Goal: Task Accomplishment & Management: Manage account settings

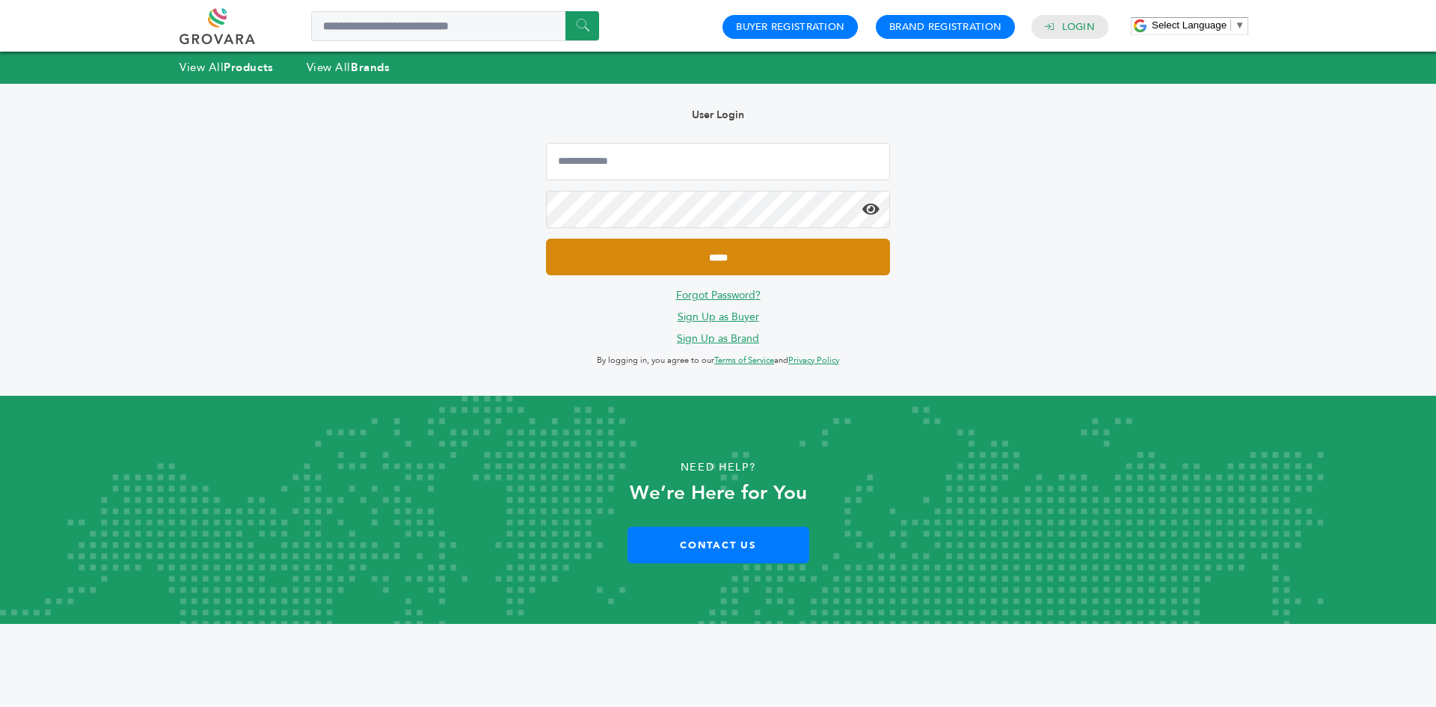
type input "**********"
click at [614, 261] on input "*****" at bounding box center [718, 257] width 344 height 37
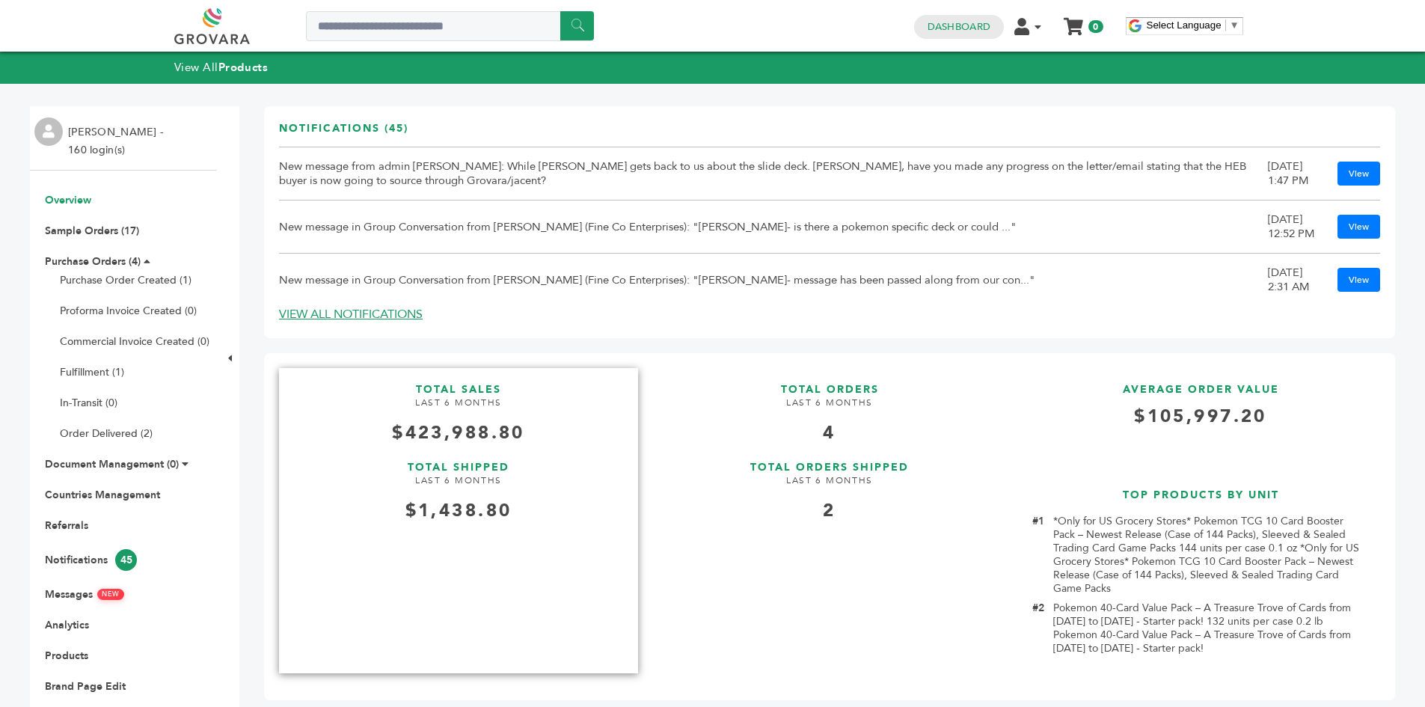
click at [440, 420] on h4 "LAST 6 MONTHS" at bounding box center [458, 408] width 359 height 24
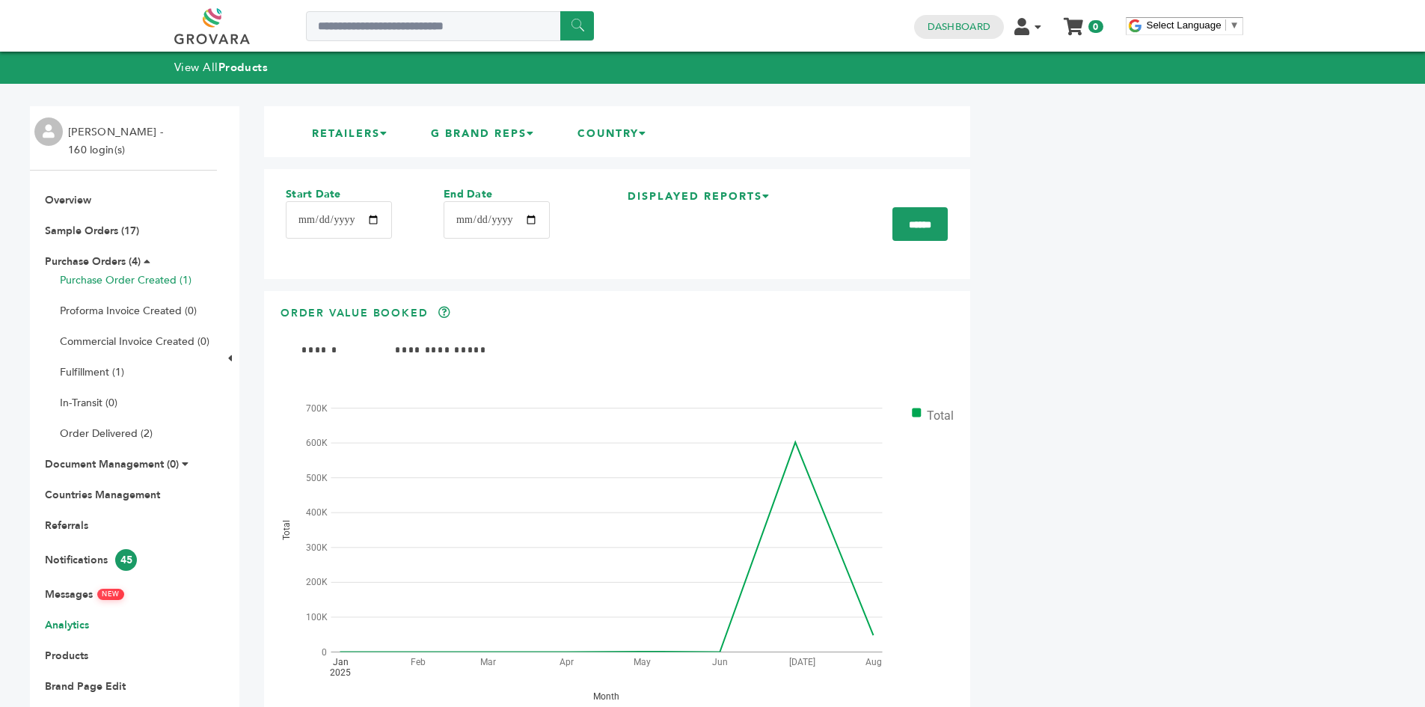
click at [132, 280] on link "Purchase Order Created (1)" at bounding box center [126, 280] width 132 height 14
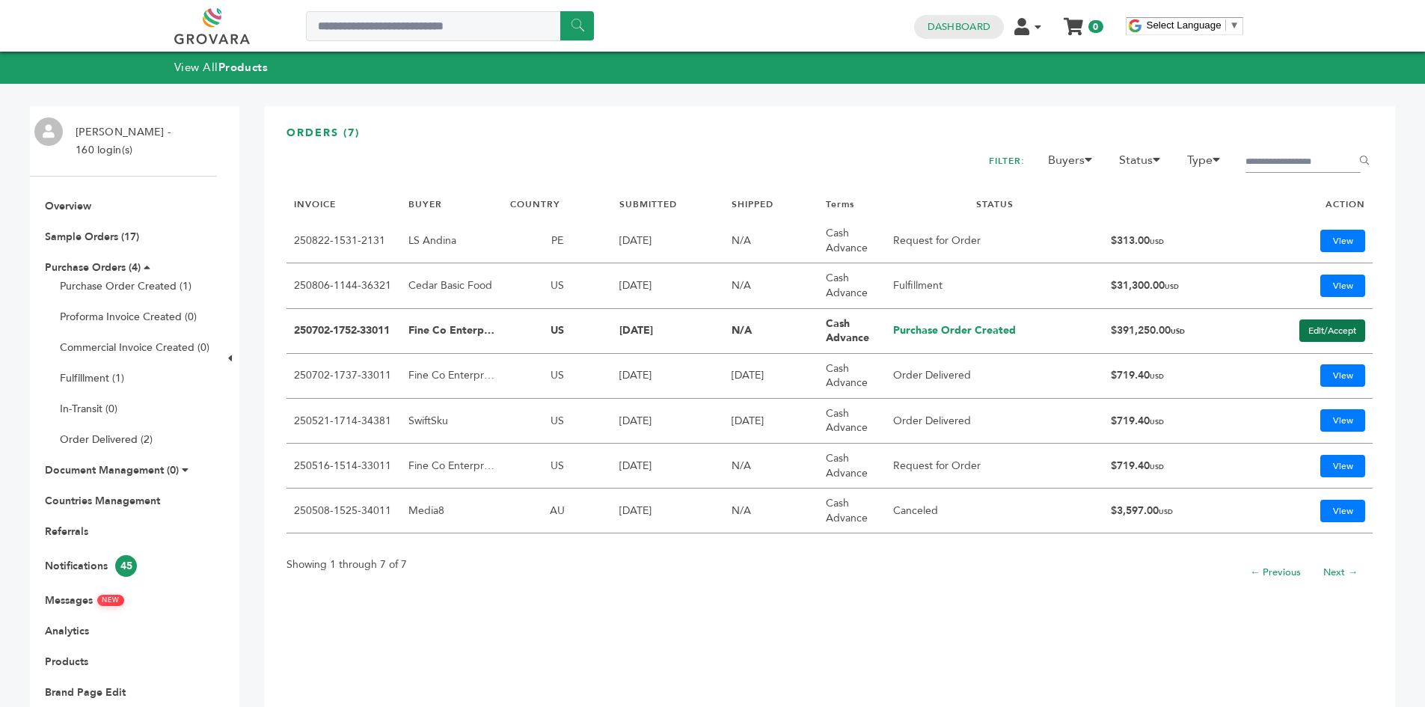
click at [1327, 327] on link "Edit/Accept" at bounding box center [1332, 330] width 66 height 22
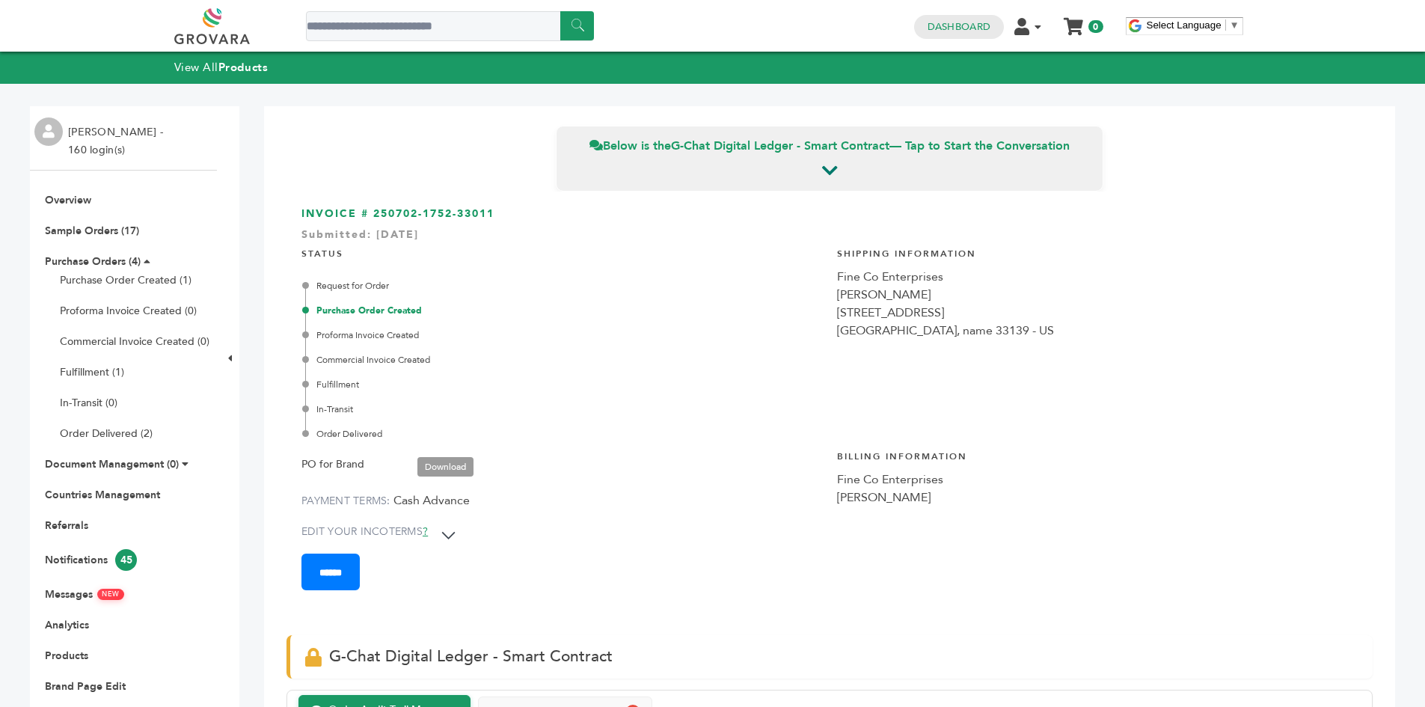
click at [462, 465] on link "Download" at bounding box center [445, 466] width 56 height 19
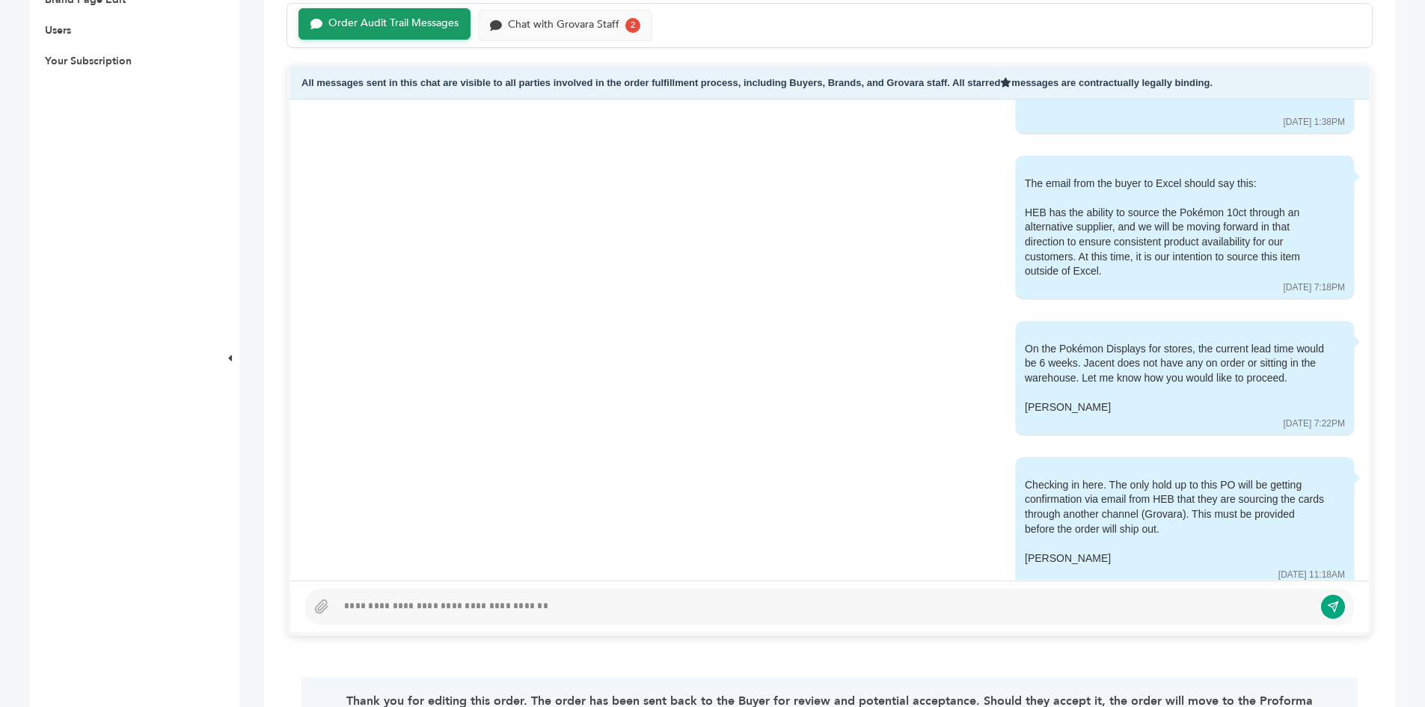
scroll to position [673, 0]
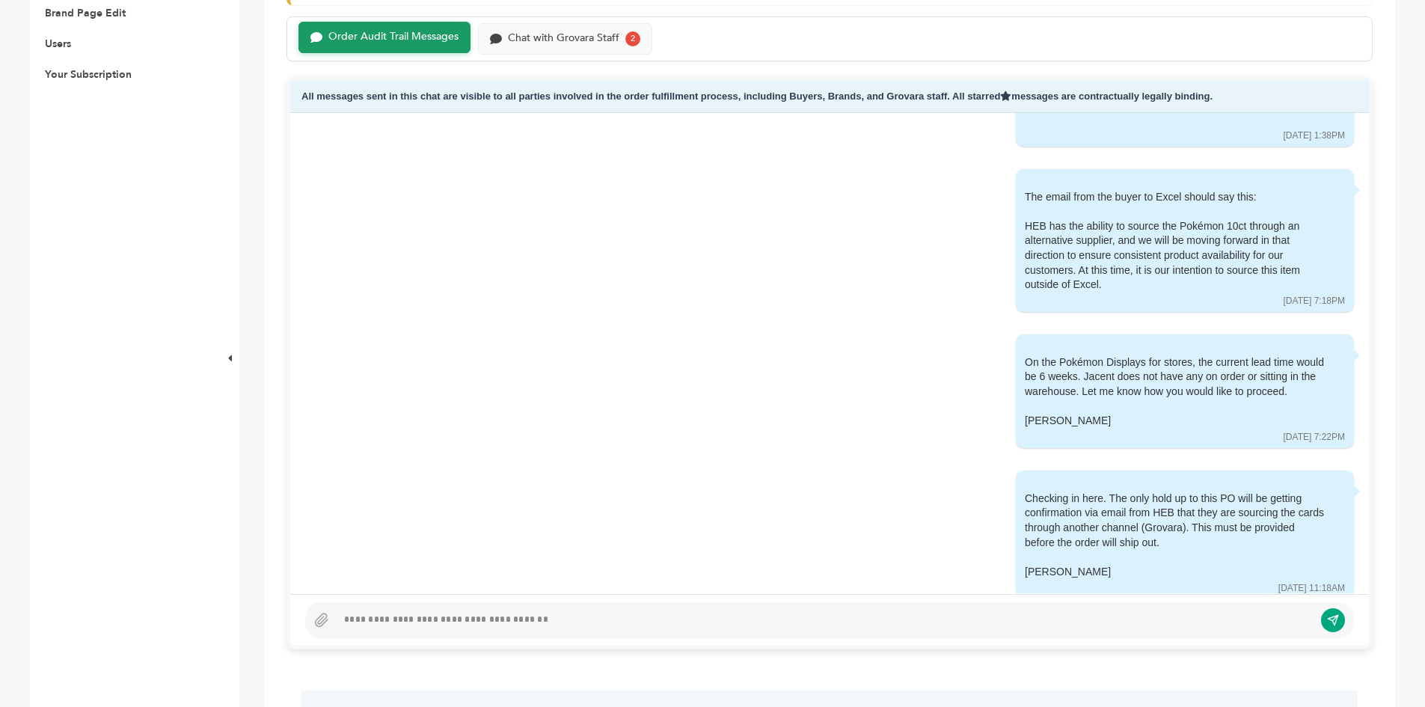
click at [514, 108] on div "All messages sent in this chat are visible to all parties involved in the order…" at bounding box center [829, 97] width 1078 height 34
click at [515, 102] on div "All messages sent in this chat are visible to all parties involved in the order…" at bounding box center [829, 97] width 1078 height 34
click at [530, 35] on div "Chat with Grovara Staff" at bounding box center [563, 37] width 111 height 13
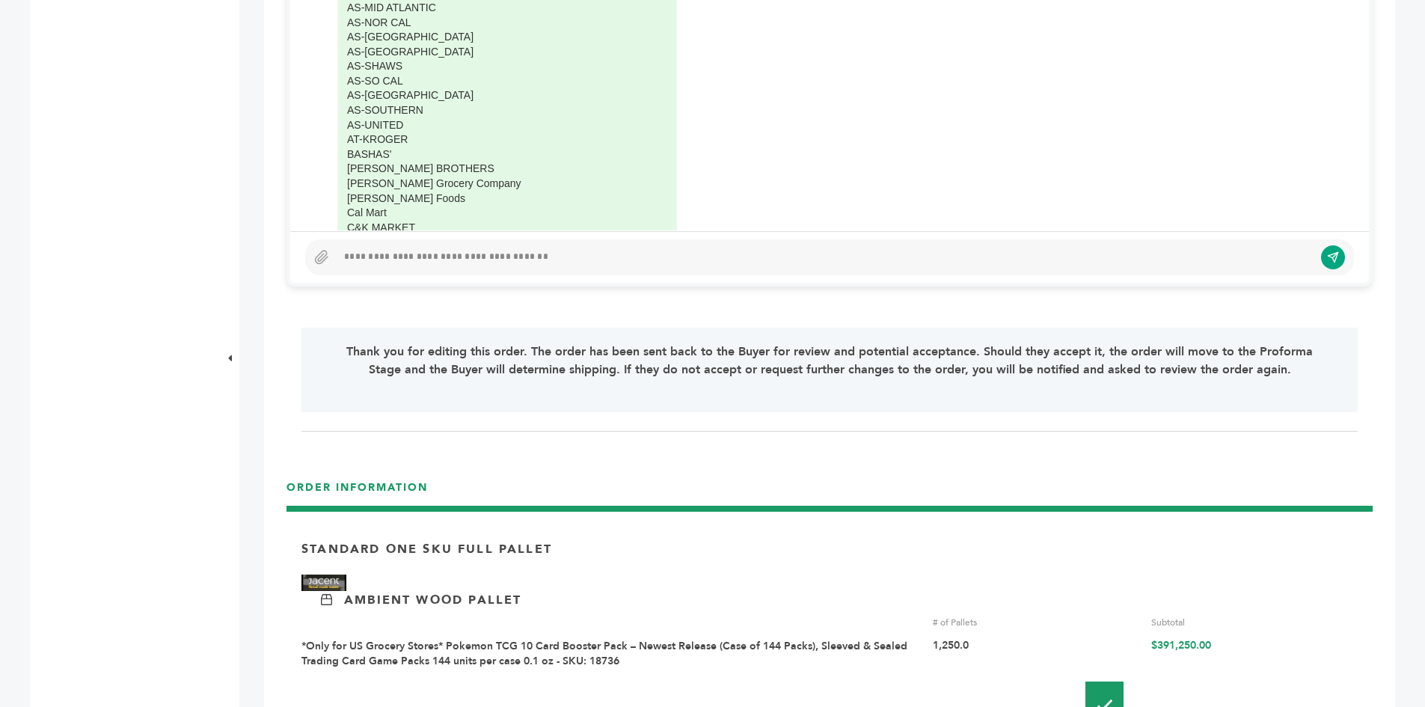
scroll to position [748, 0]
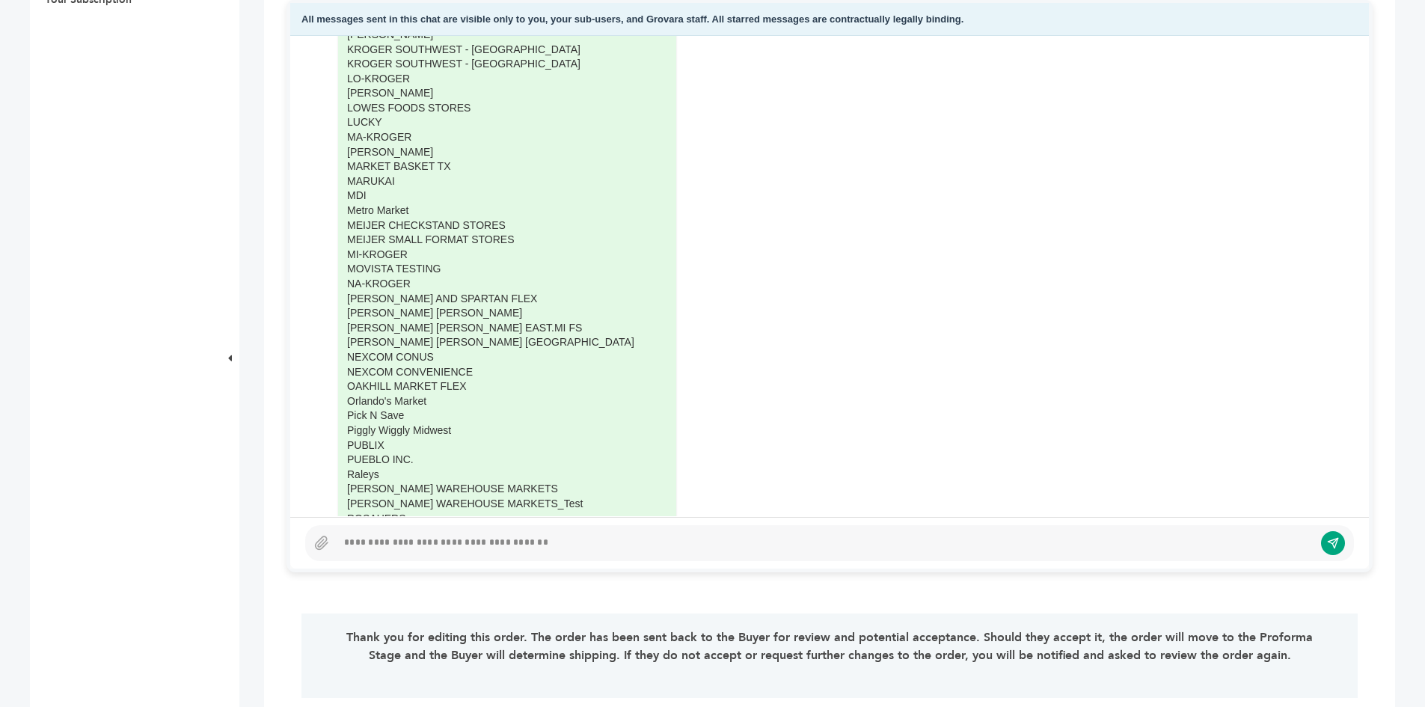
click at [1346, 159] on div "Grovara - [PERSON_NAME] [PERSON_NAME] for your convenience - I added [PERSON_NA…" at bounding box center [829, 276] width 1078 height 480
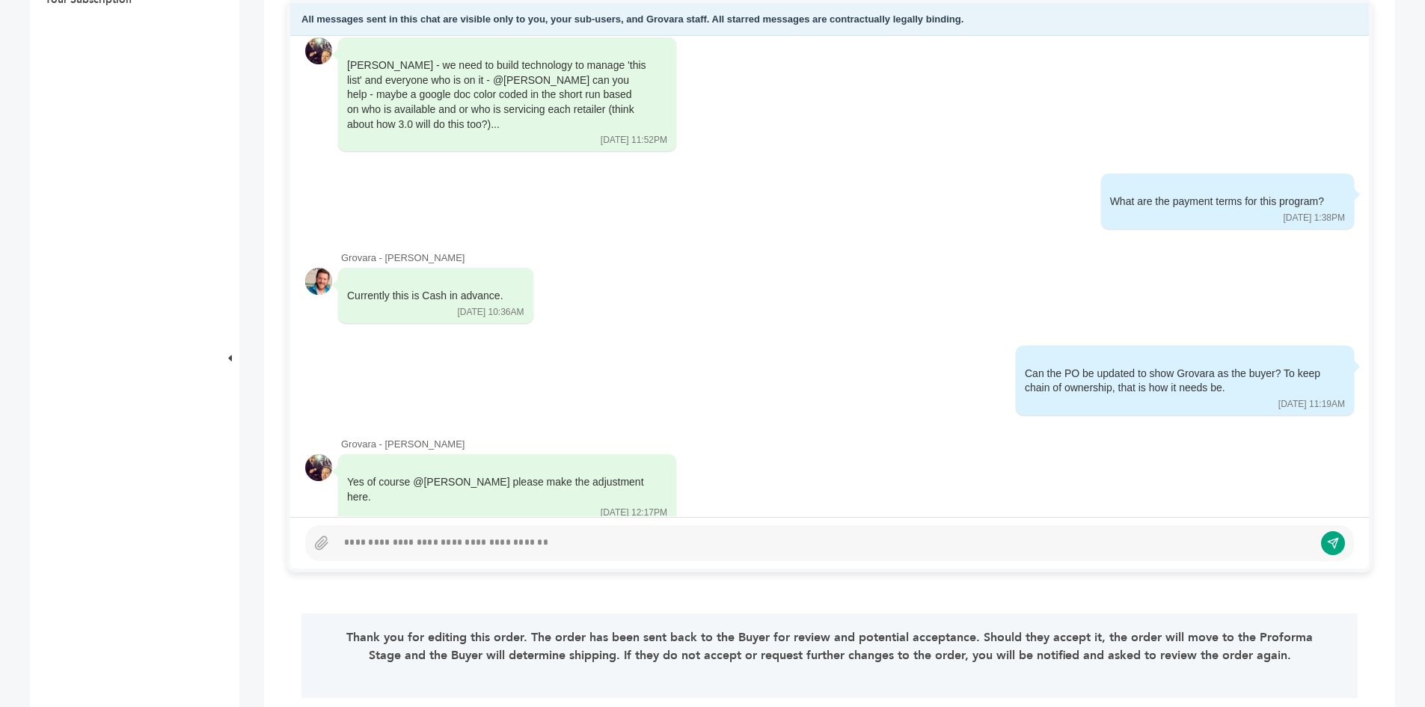
scroll to position [5253, 0]
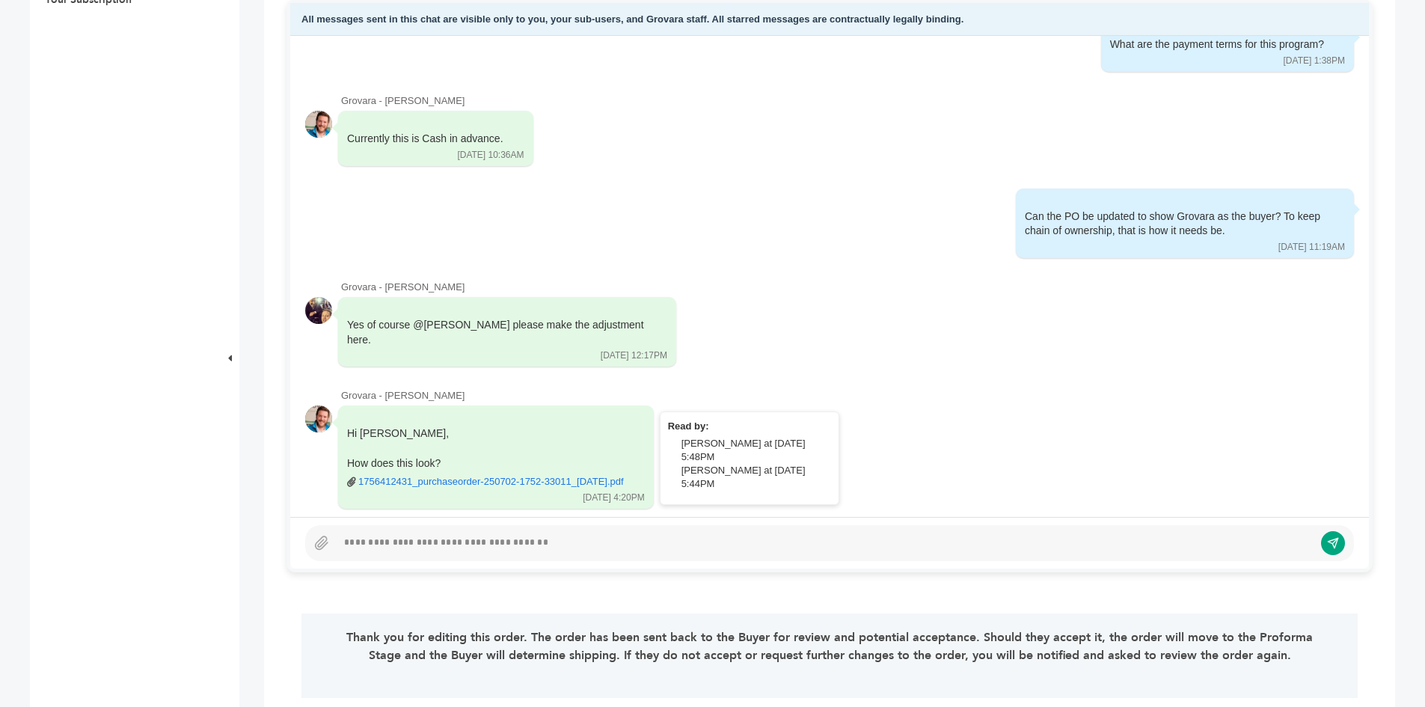
click at [467, 475] on link "1756412431_purchaseorder-250702-1752-33011_[DATE].pdf" at bounding box center [490, 481] width 265 height 13
click at [526, 547] on div at bounding box center [825, 543] width 977 height 18
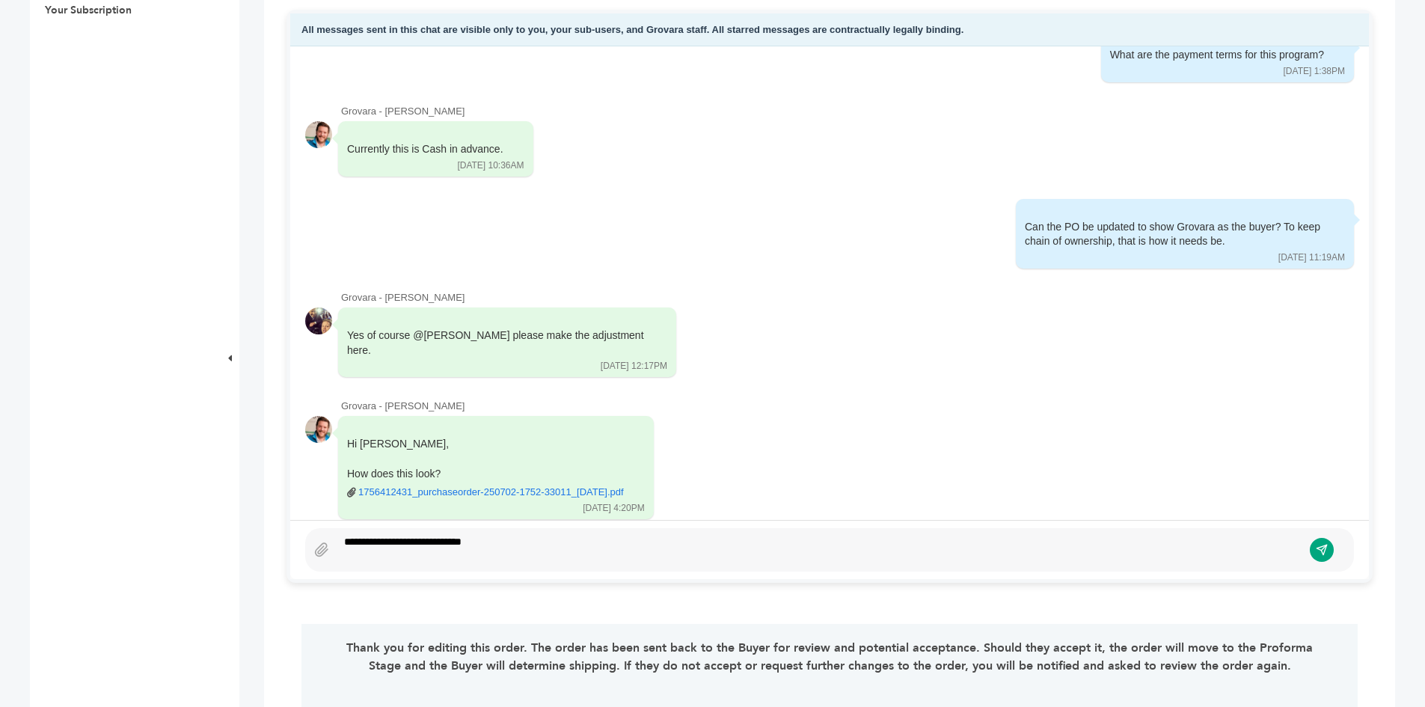
scroll to position [722, 0]
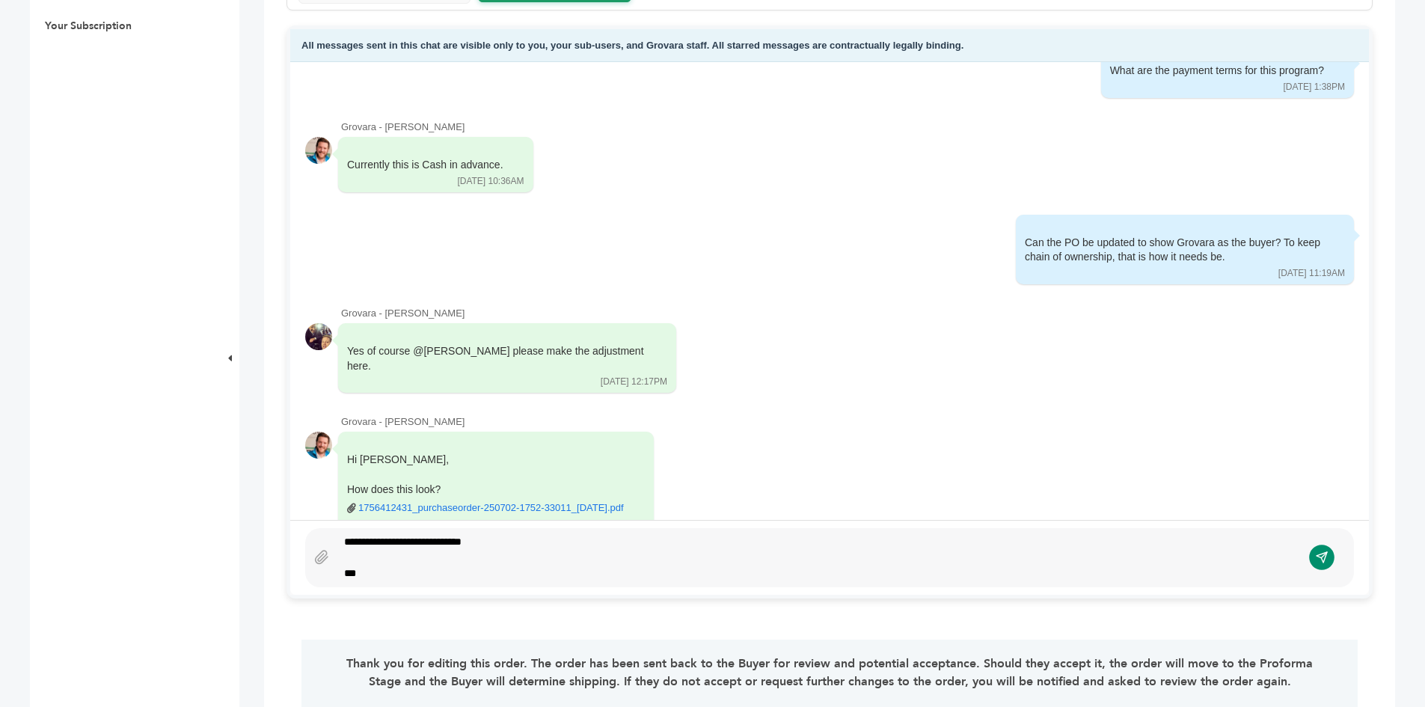
click at [1320, 560] on icon "submit" at bounding box center [1321, 557] width 13 height 13
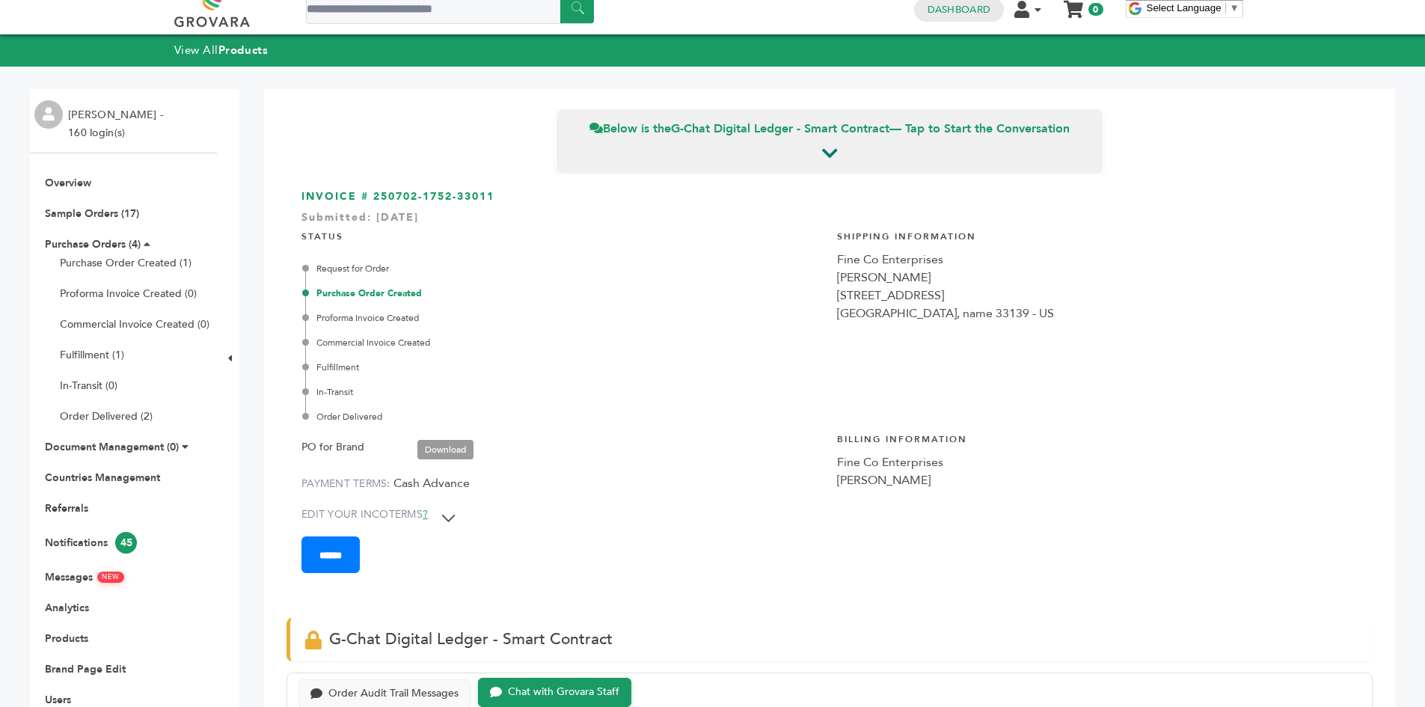
scroll to position [0, 0]
